Goal: Information Seeking & Learning: Learn about a topic

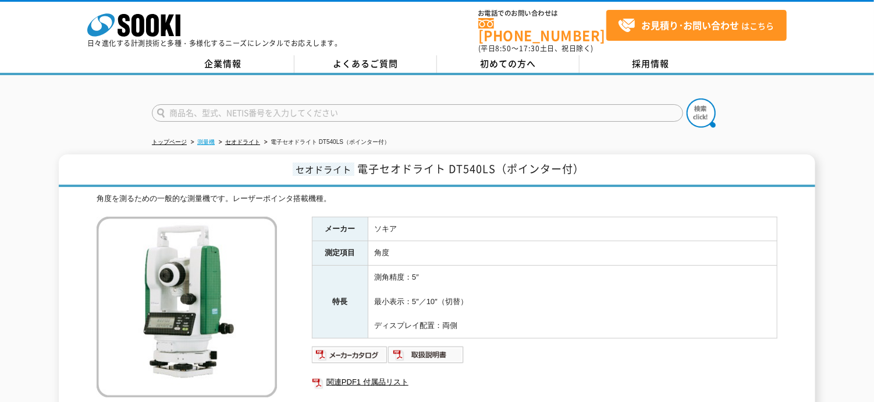
click at [198, 139] on link "測量機" at bounding box center [205, 142] width 17 height 6
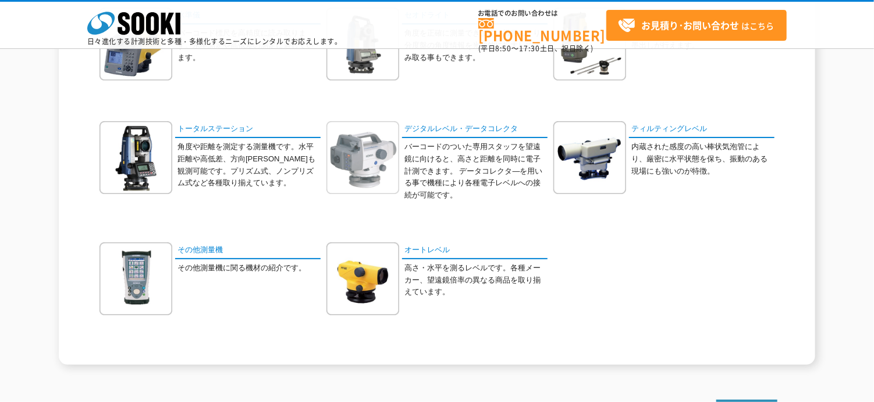
scroll to position [116, 0]
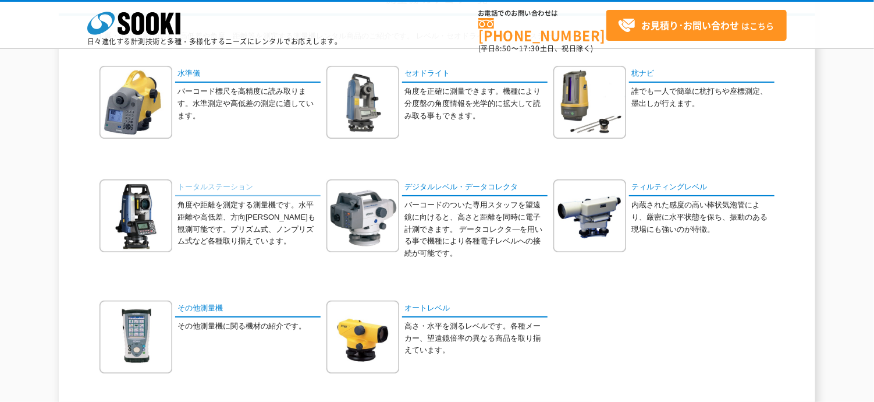
click at [212, 182] on link "トータルステーション" at bounding box center [247, 187] width 145 height 17
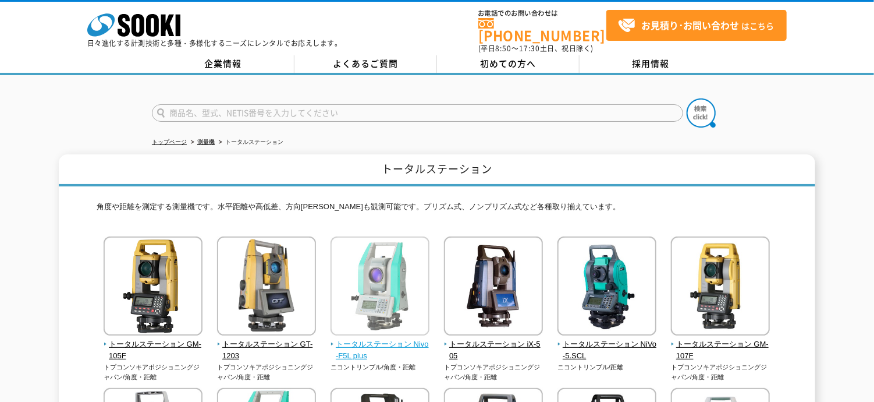
click at [374, 338] on span "トータルステーション Nivo-F5L plus" at bounding box center [381, 350] width 100 height 24
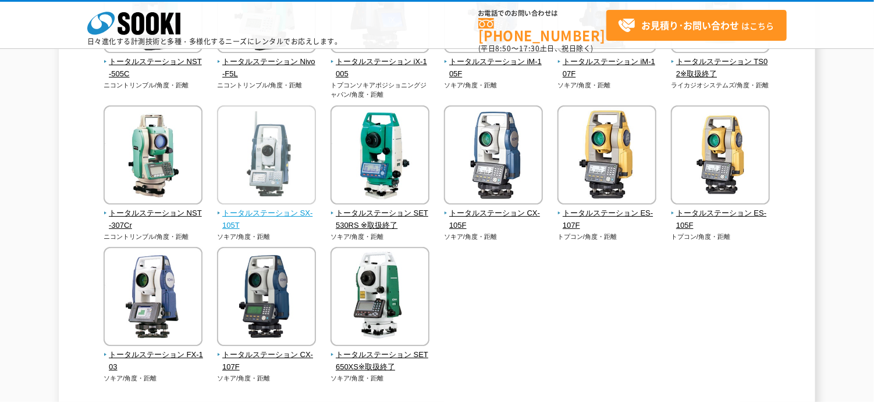
scroll to position [407, 0]
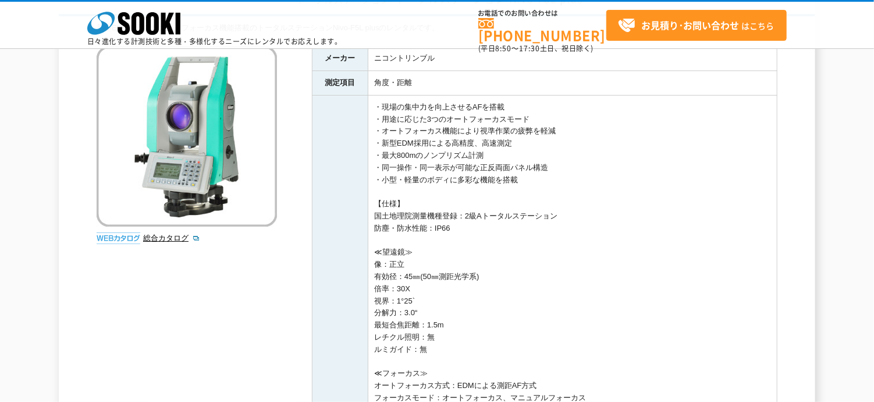
scroll to position [58, 0]
